Goal: Find specific page/section: Find specific page/section

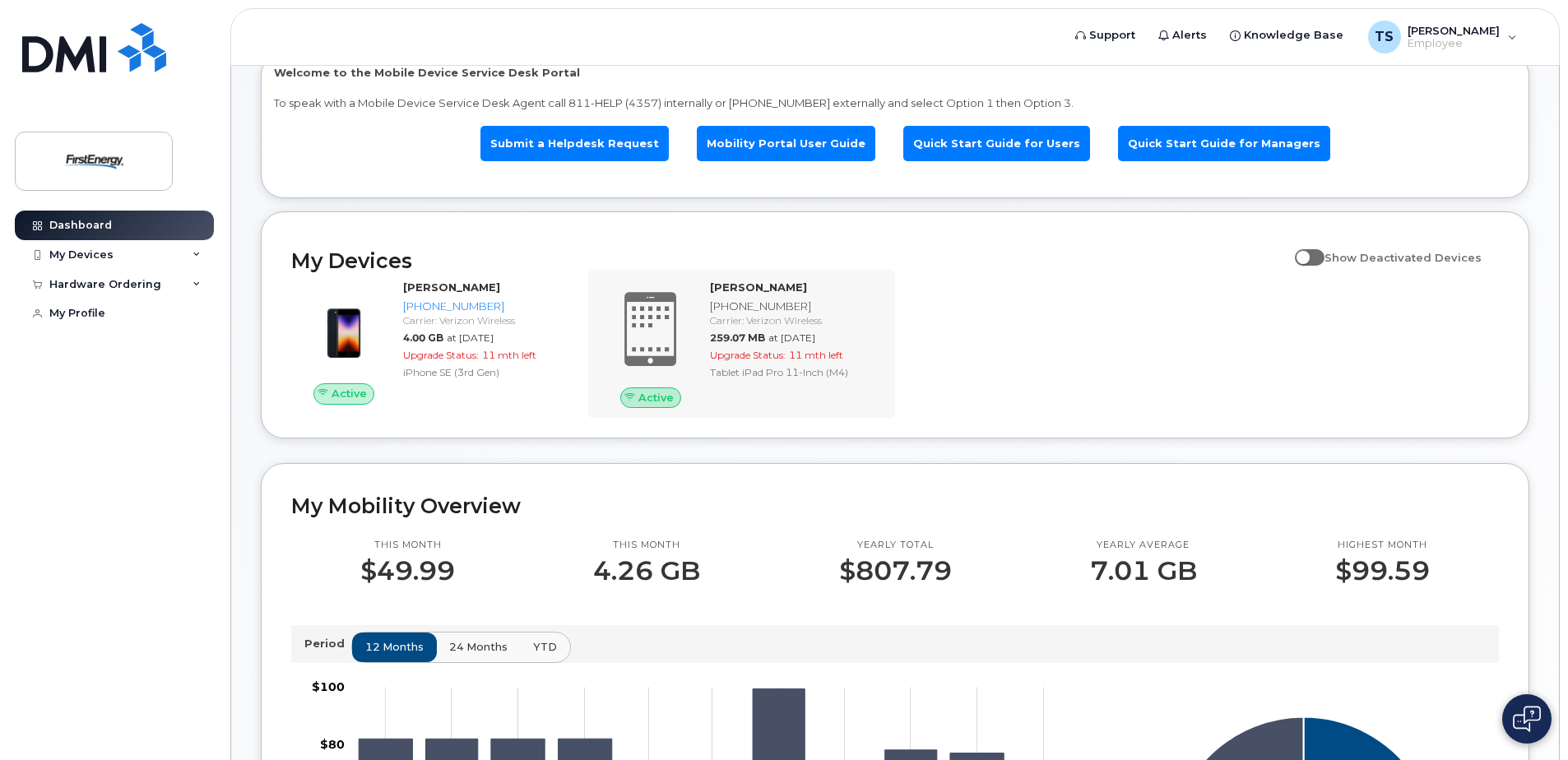
scroll to position [112, 0]
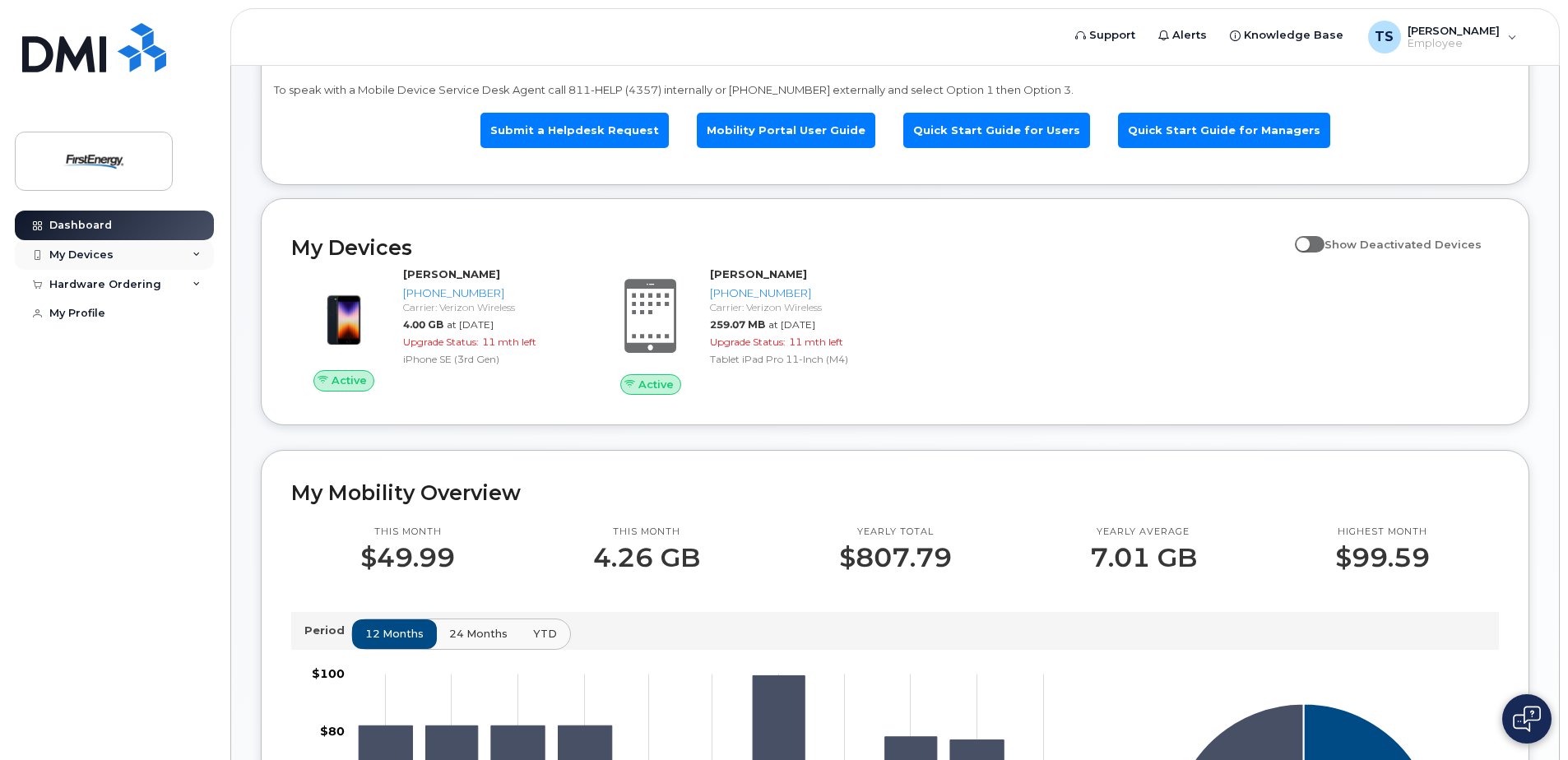
click at [118, 261] on div "My Devices" at bounding box center [114, 255] width 199 height 29
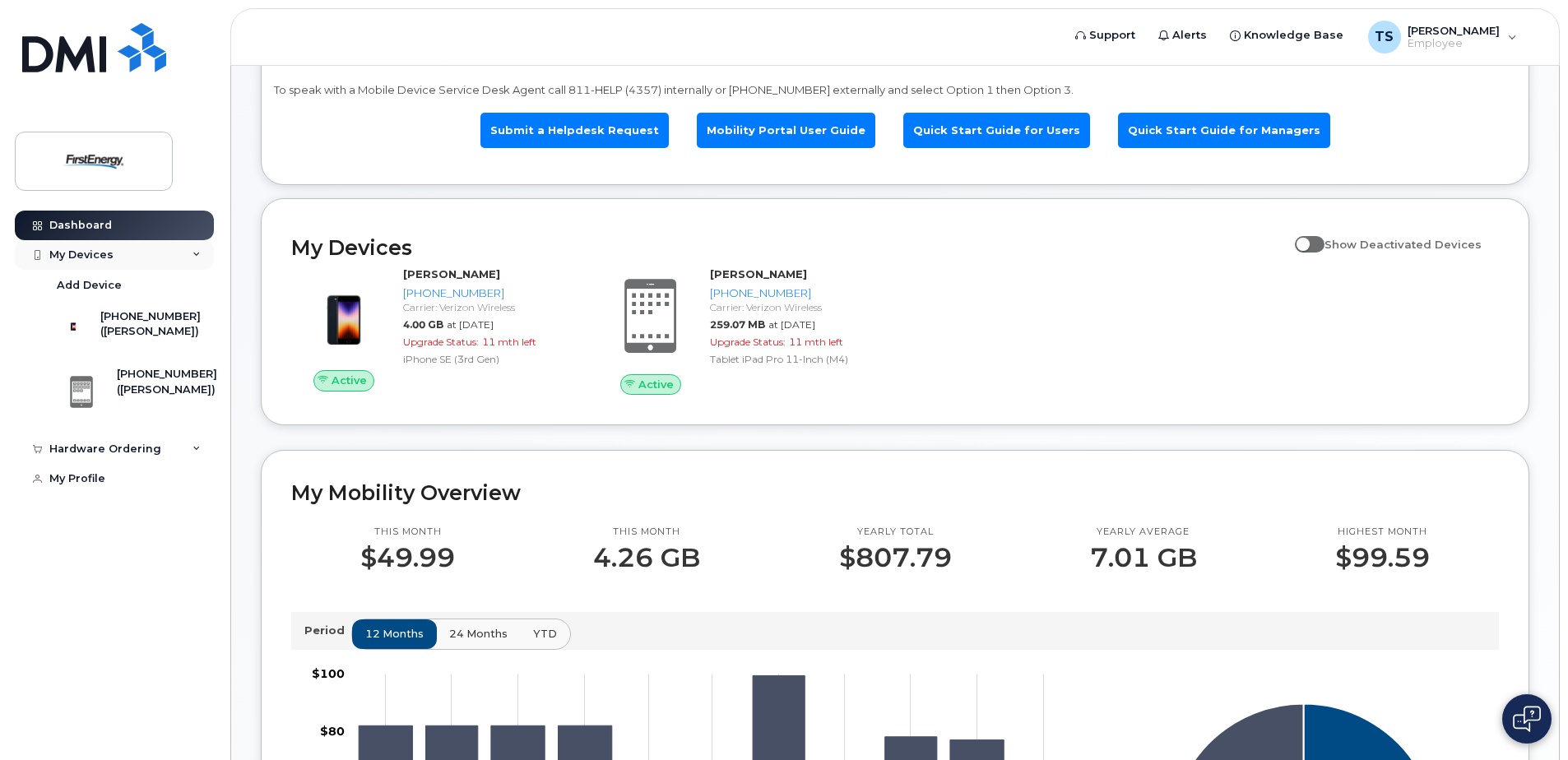
click at [118, 261] on div "My Devices" at bounding box center [114, 255] width 199 height 29
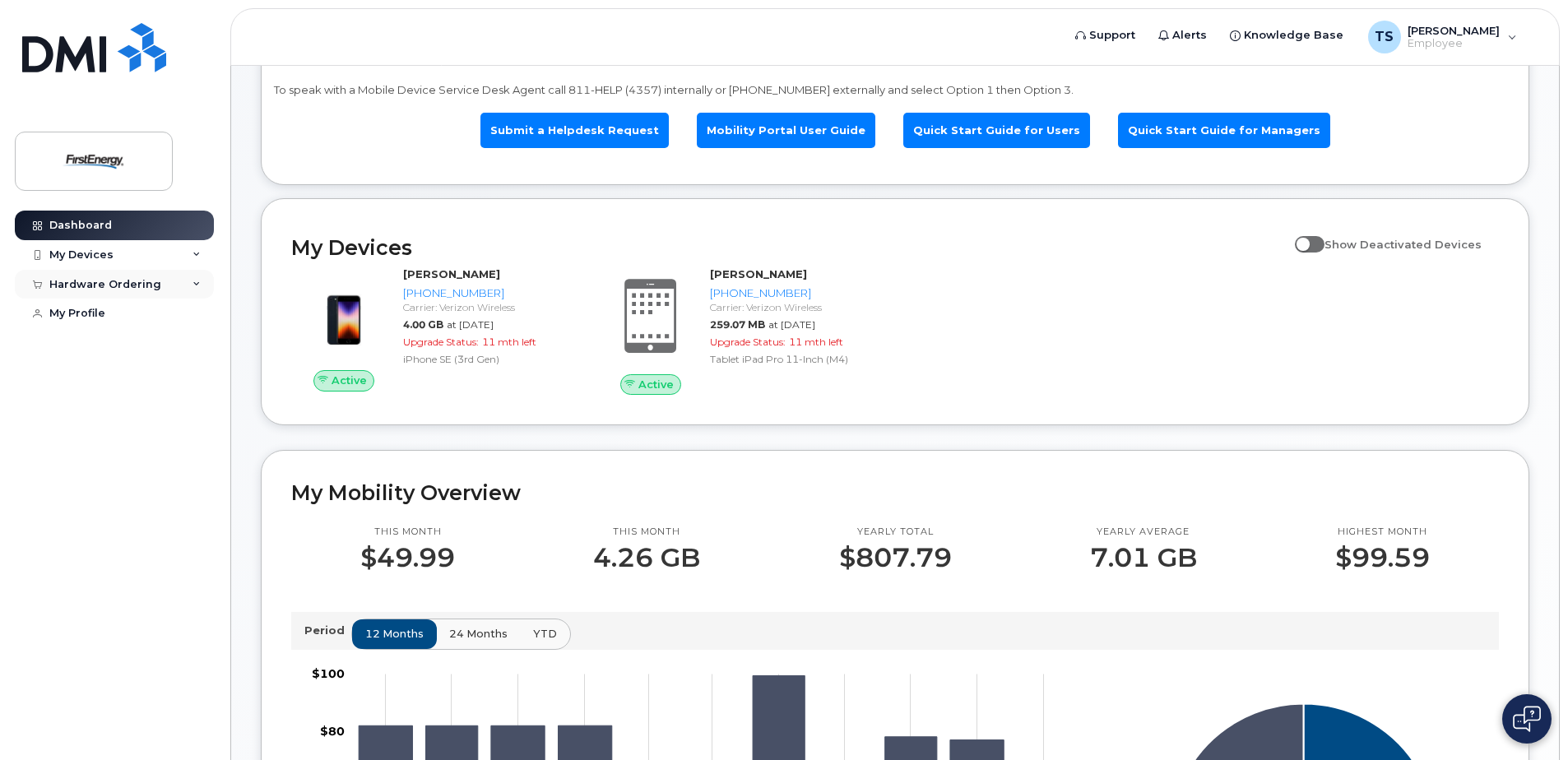
click at [121, 280] on div "Hardware Ordering" at bounding box center [105, 284] width 112 height 13
click at [124, 265] on div "My Devices" at bounding box center [114, 255] width 199 height 29
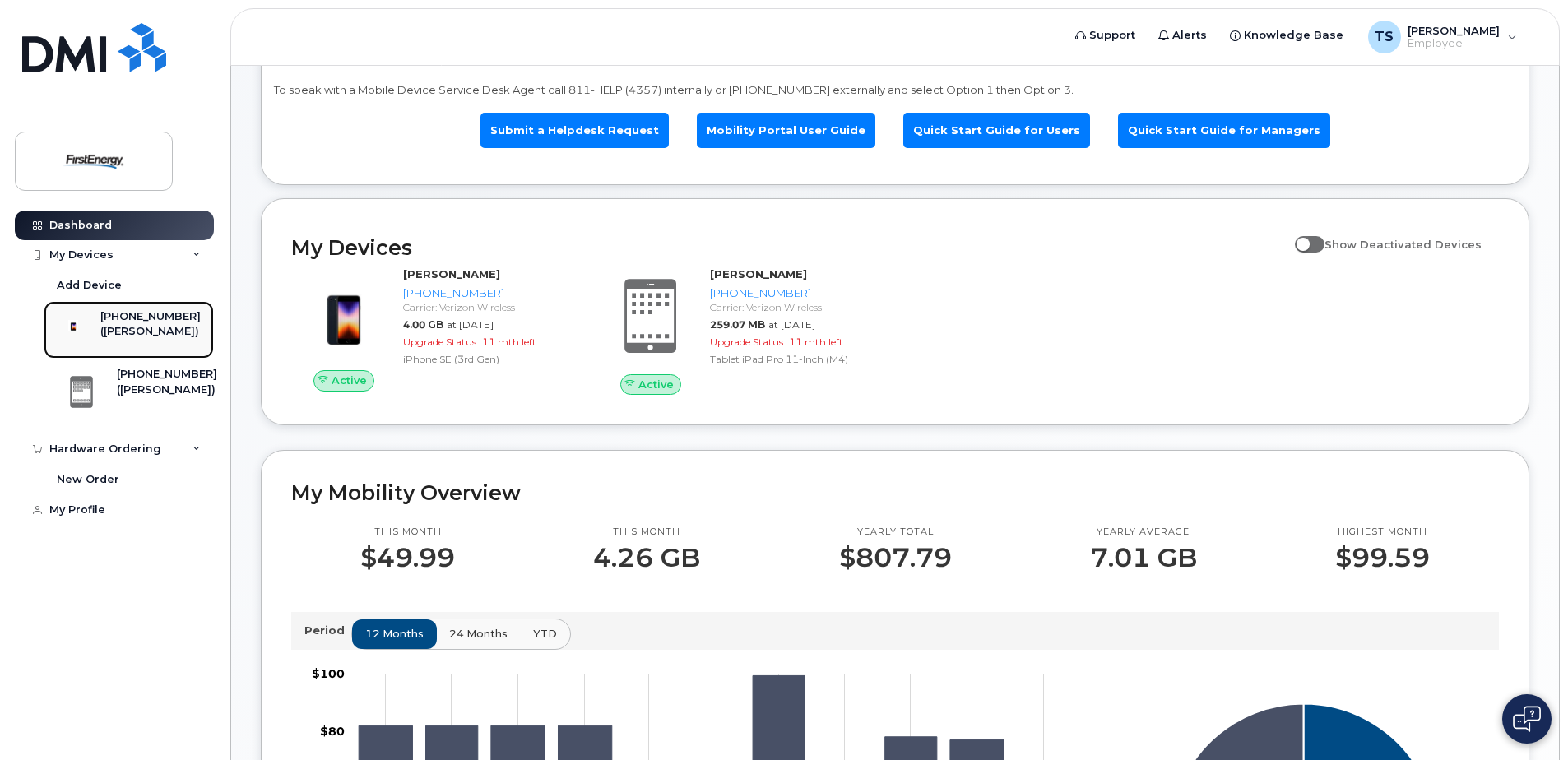
click at [122, 335] on div "([PERSON_NAME])" at bounding box center [149, 331] width 100 height 15
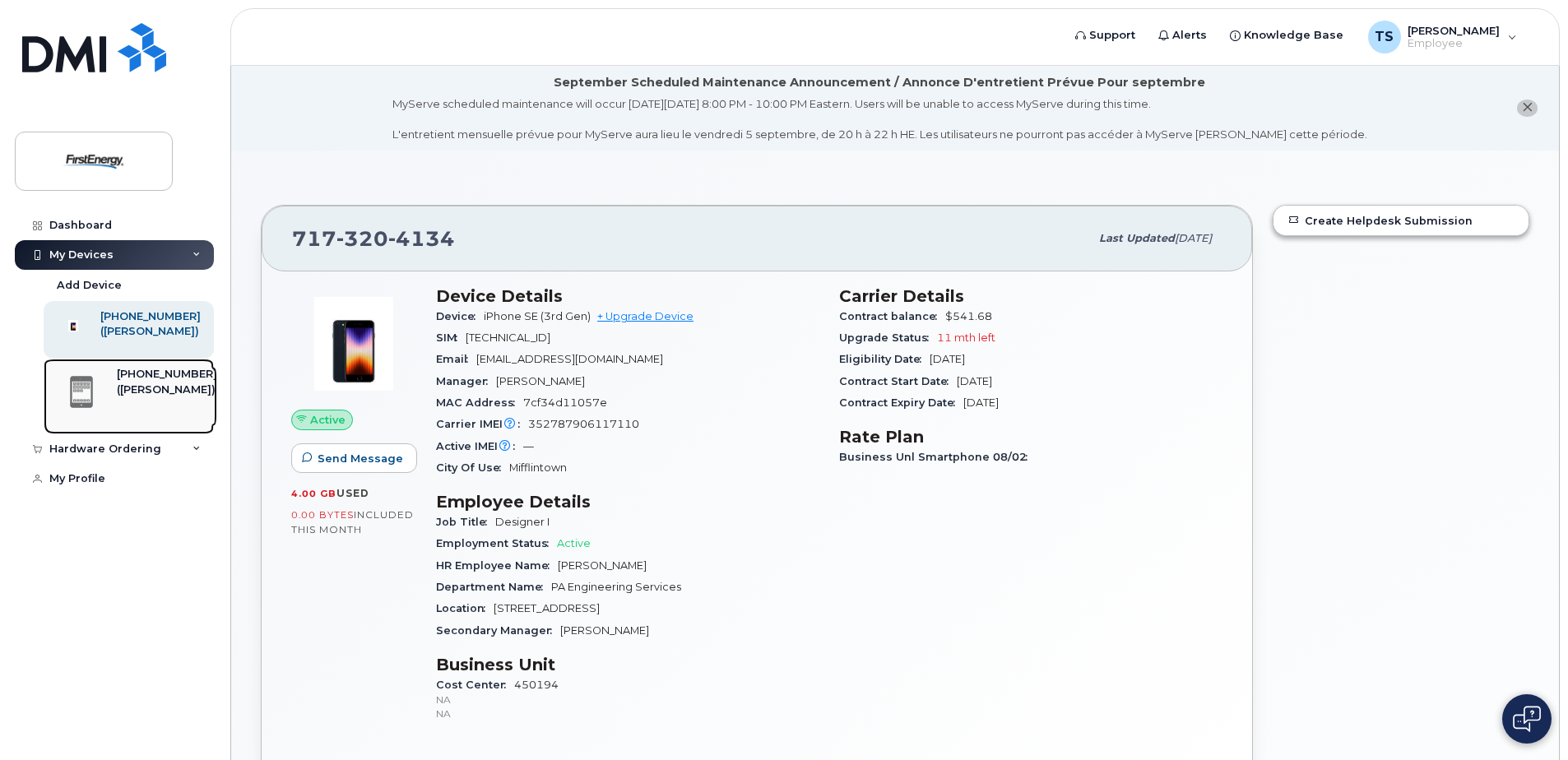
click at [146, 397] on div "([PERSON_NAME])" at bounding box center [166, 390] width 100 height 15
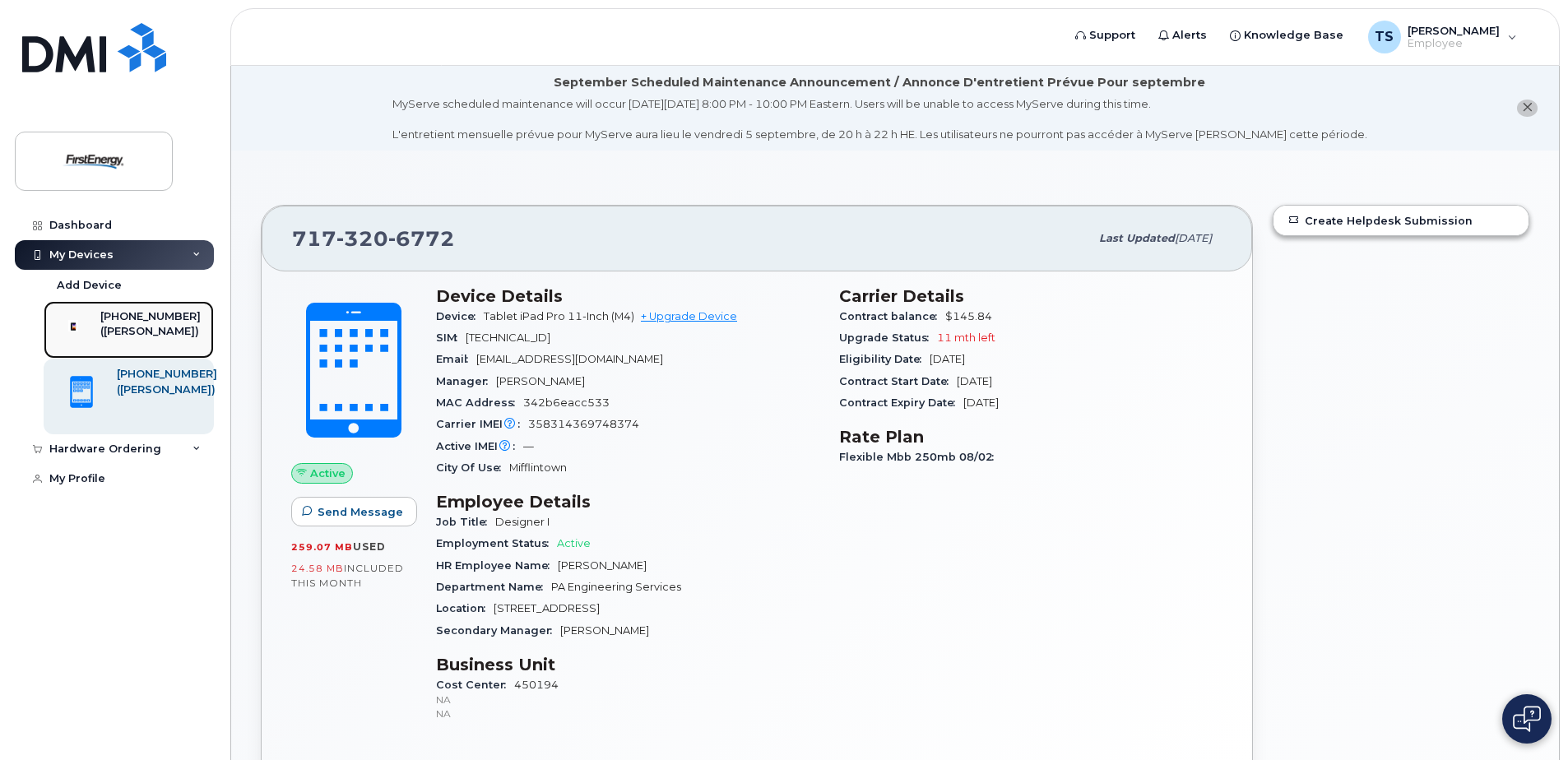
click at [150, 332] on div "([PERSON_NAME])" at bounding box center [149, 331] width 100 height 15
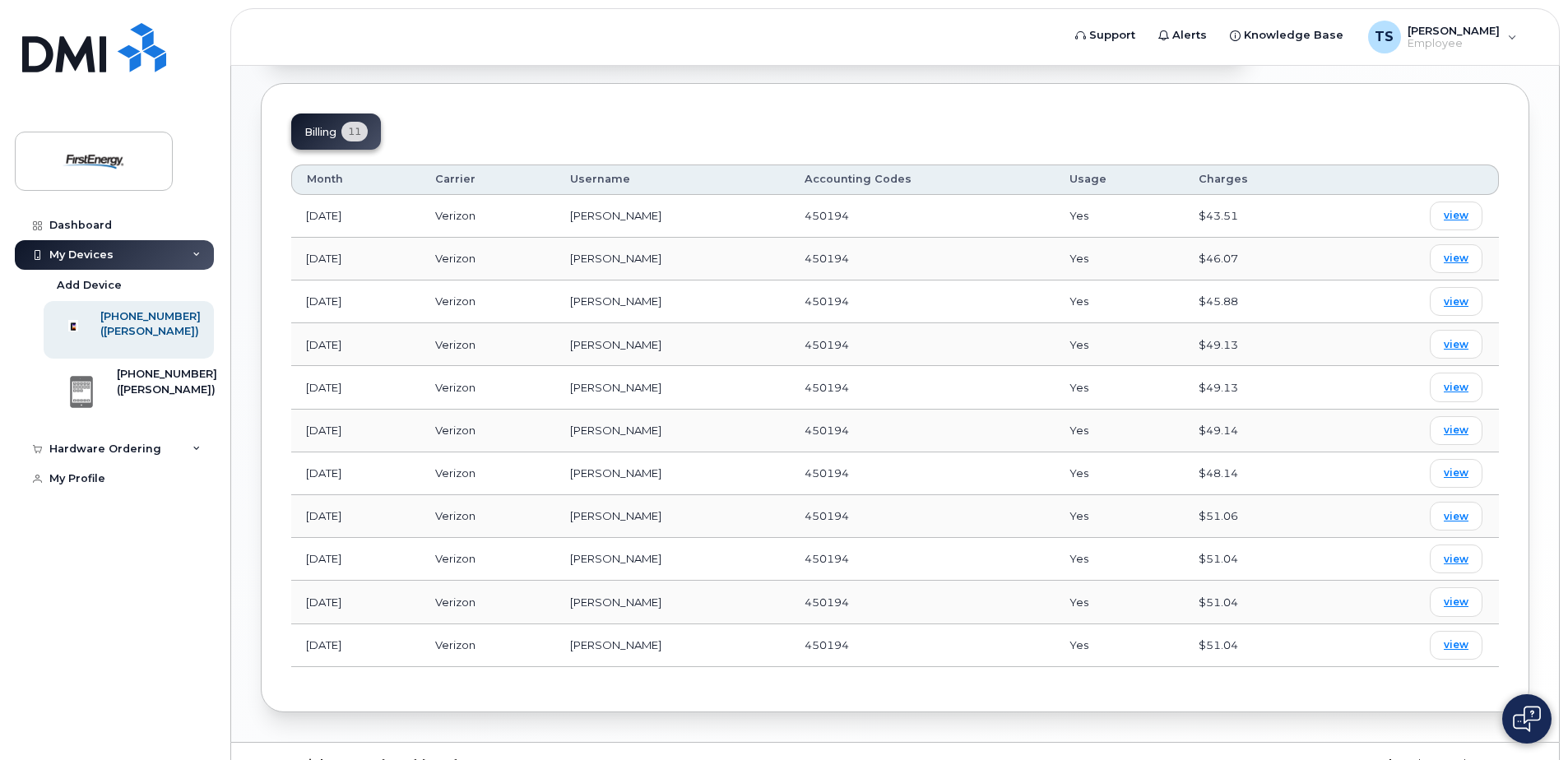
scroll to position [763, 0]
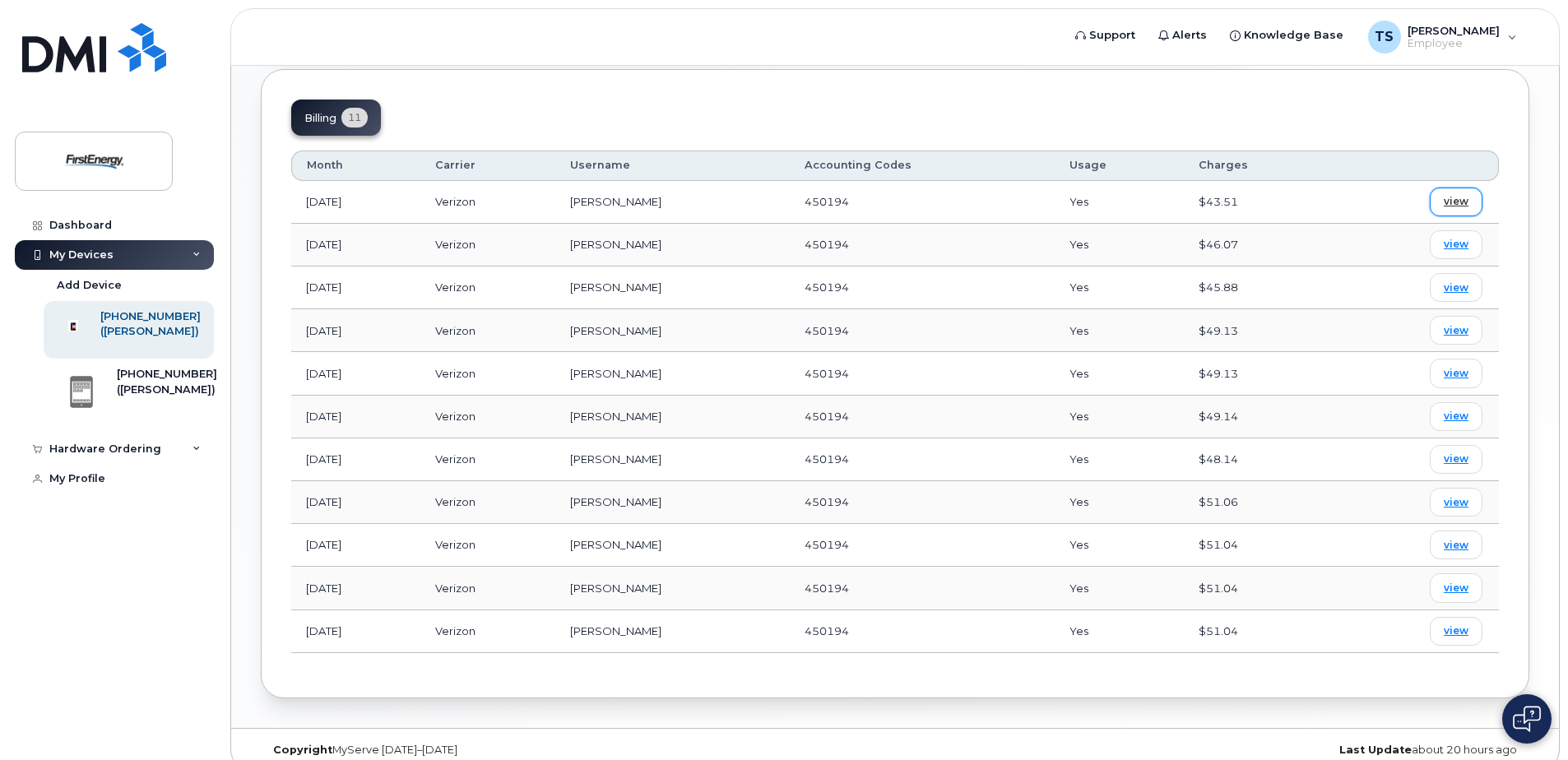
click at [1465, 204] on span "view" at bounding box center [1456, 202] width 25 height 15
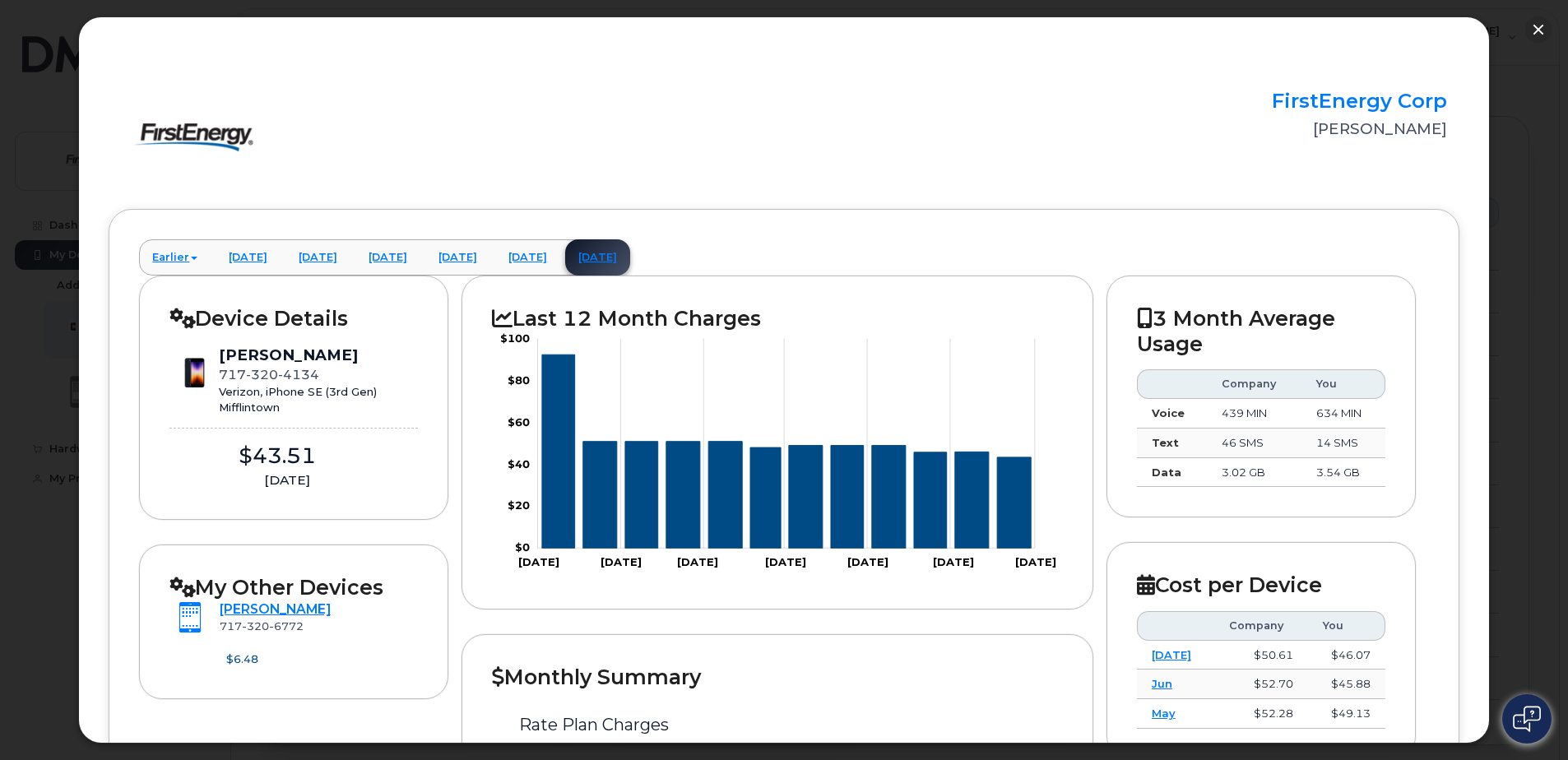
scroll to position [715, 0]
click at [1549, 25] on button "button" at bounding box center [1538, 29] width 27 height 27
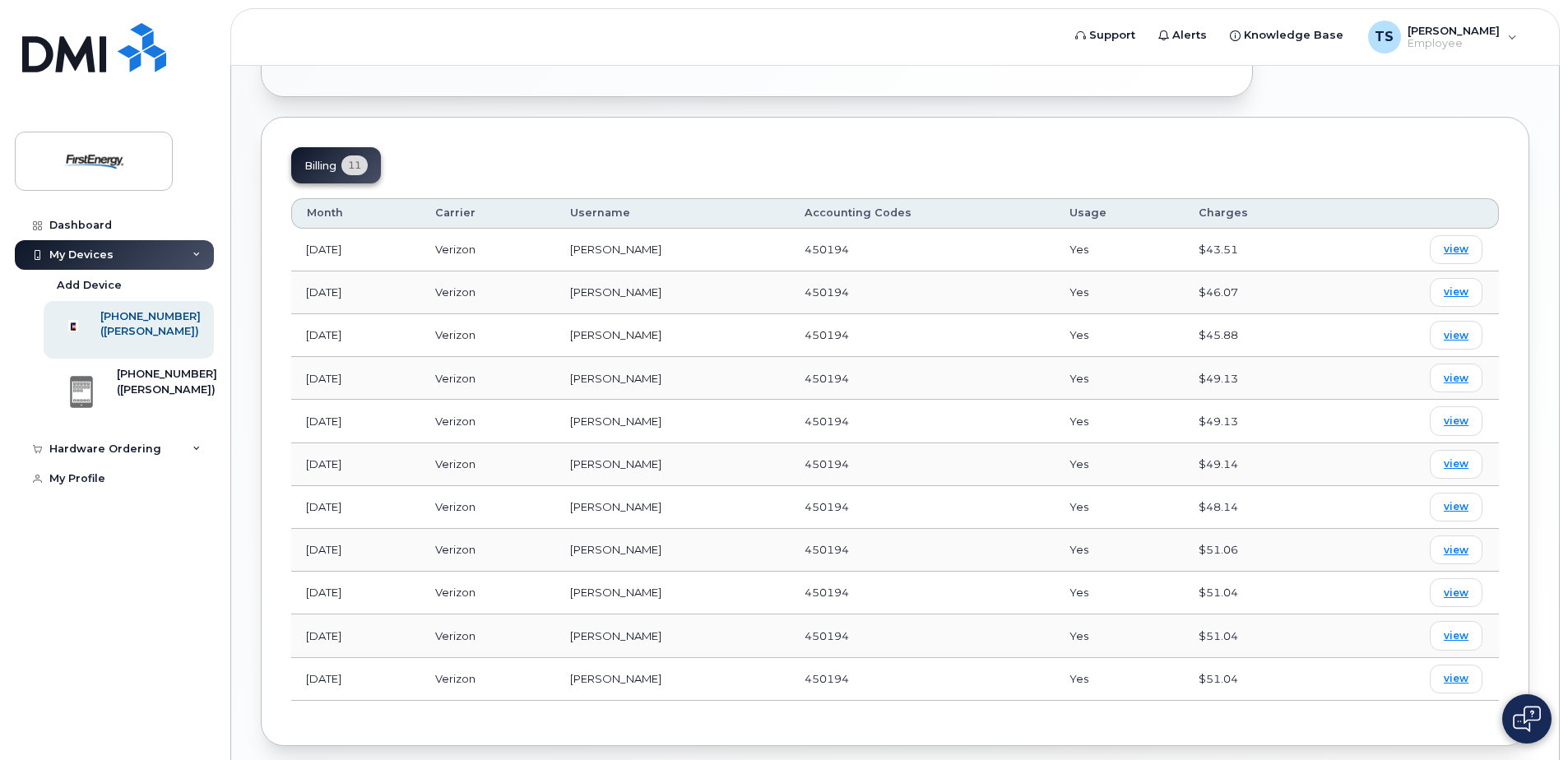
scroll to position [614, 0]
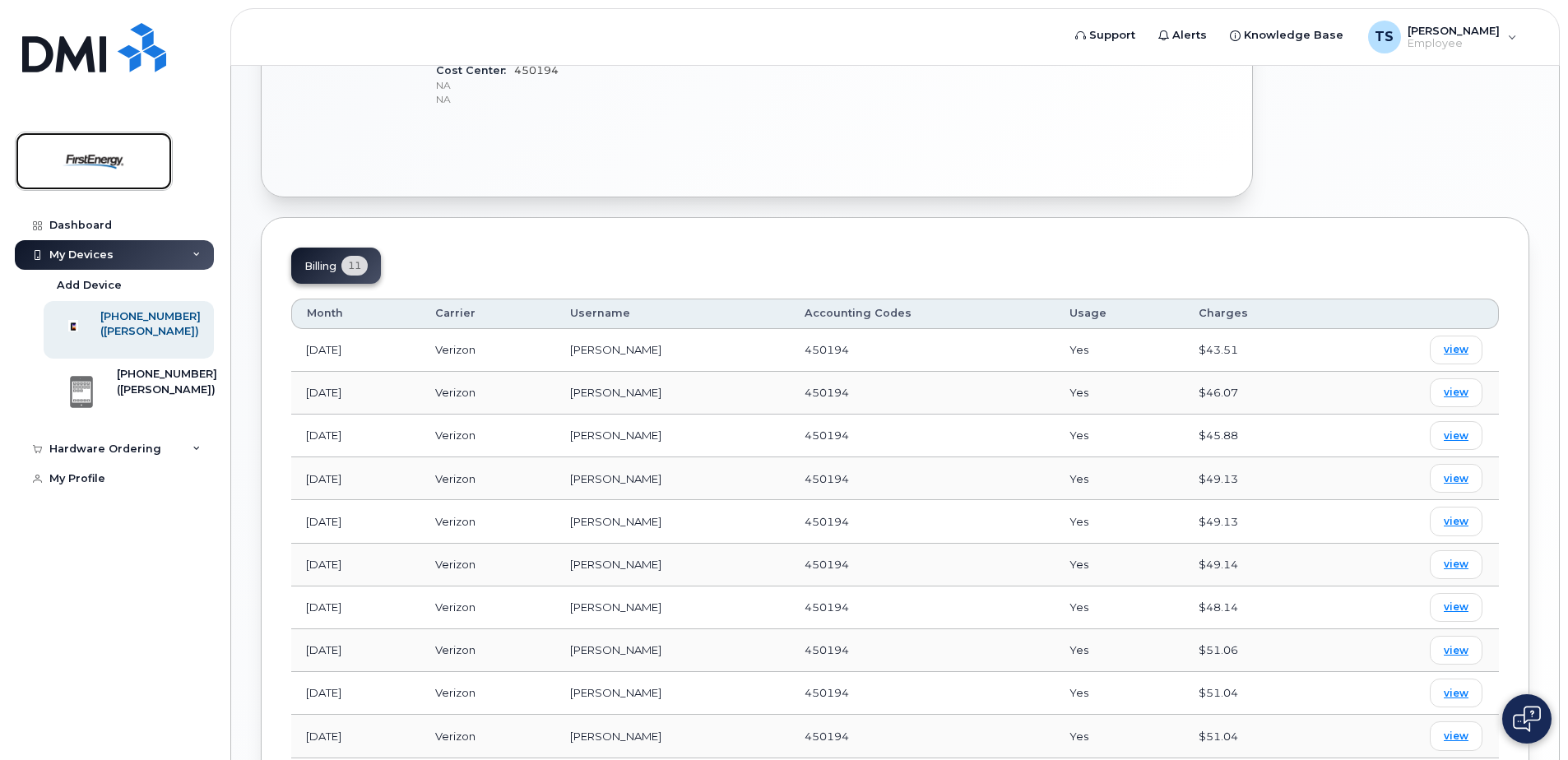
click at [112, 167] on img at bounding box center [94, 161] width 127 height 48
